Goal: Find specific page/section: Find specific page/section

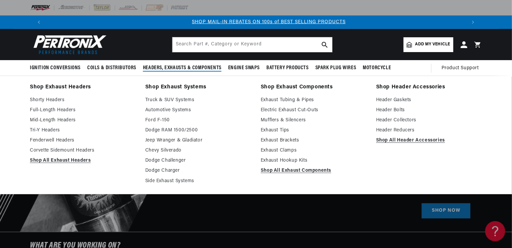
scroll to position [0, 419]
click at [174, 68] on span "Headers, Exhausts & Components" at bounding box center [182, 67] width 79 height 7
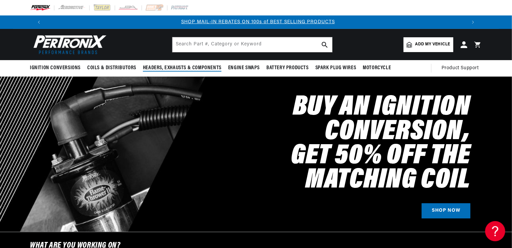
click at [176, 66] on span "Headers, Exhausts & Components" at bounding box center [182, 67] width 79 height 7
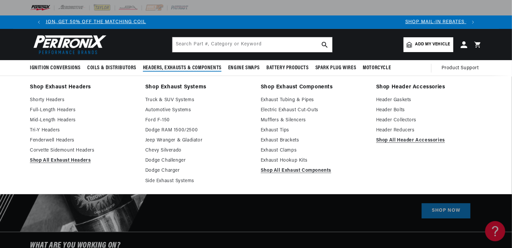
scroll to position [0, 0]
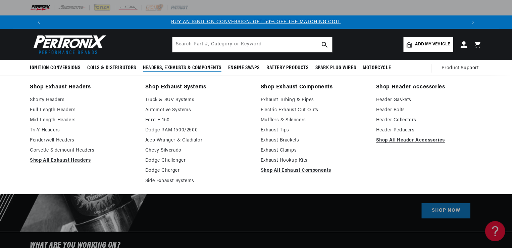
click at [163, 87] on link "Shop Exhaust Systems" at bounding box center [198, 87] width 106 height 9
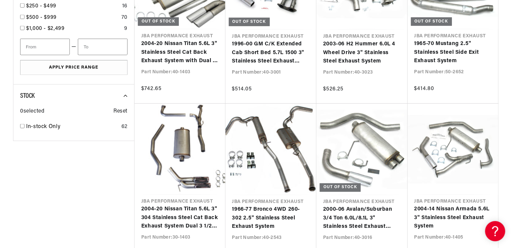
scroll to position [0, 254]
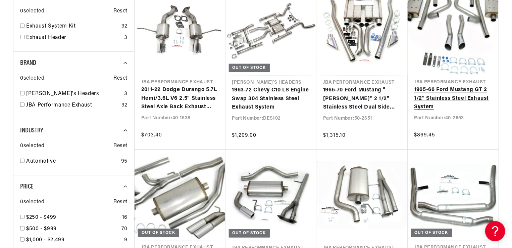
scroll to position [0, 446]
